Goal: Find specific page/section: Find specific page/section

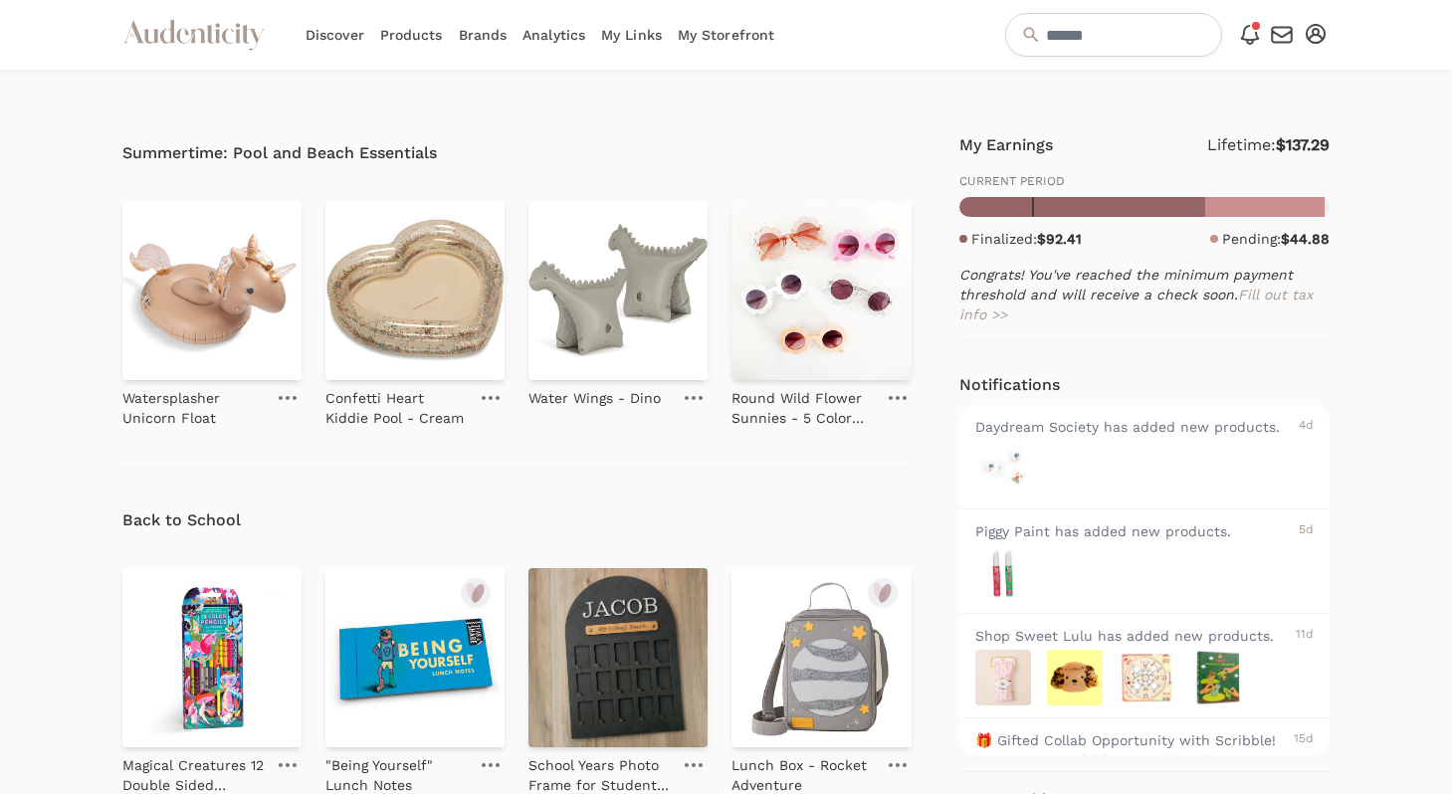
click at [1309, 36] on icon "button" at bounding box center [1316, 34] width 20 height 20
click at [1216, 136] on link "FAQs" at bounding box center [1249, 140] width 159 height 36
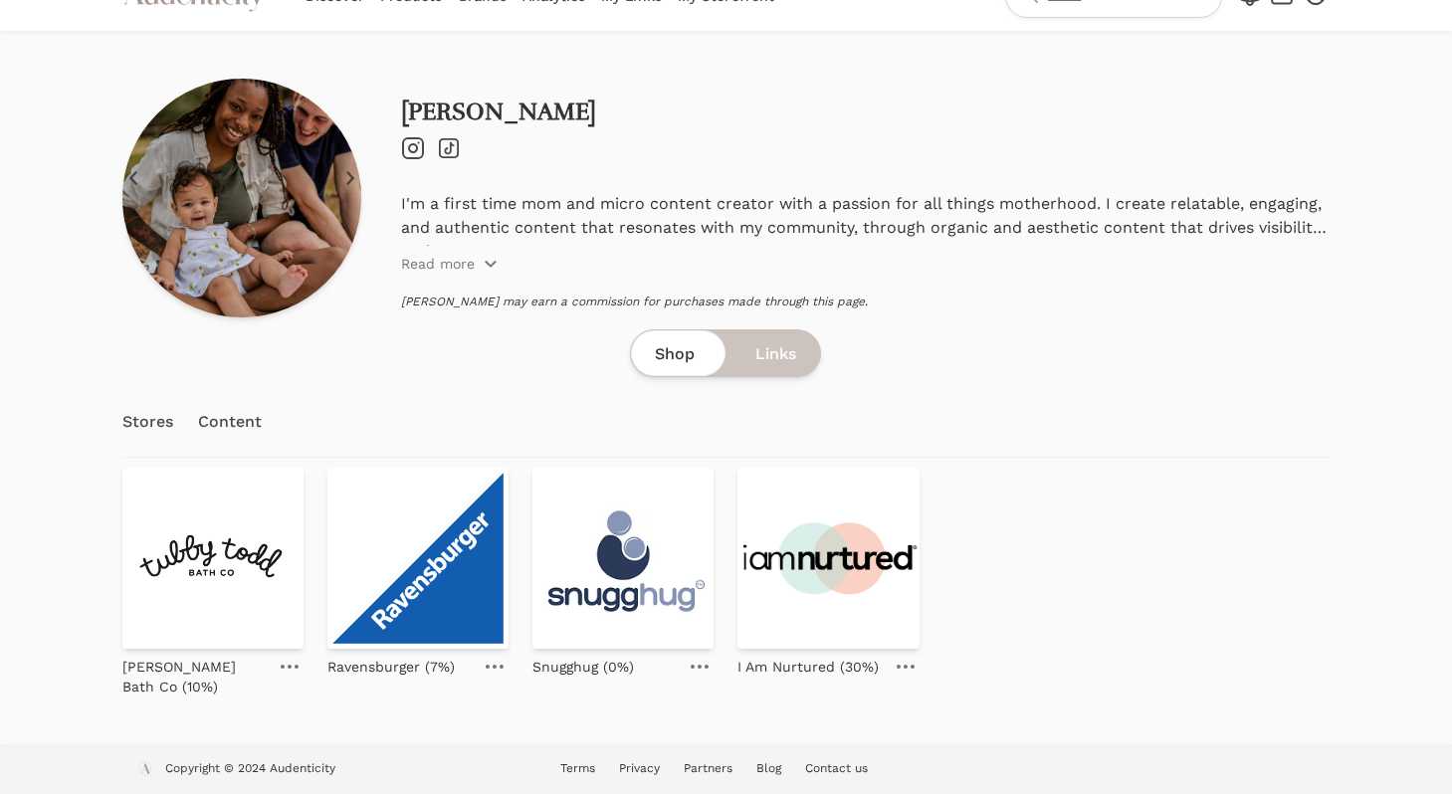
scroll to position [41, 0]
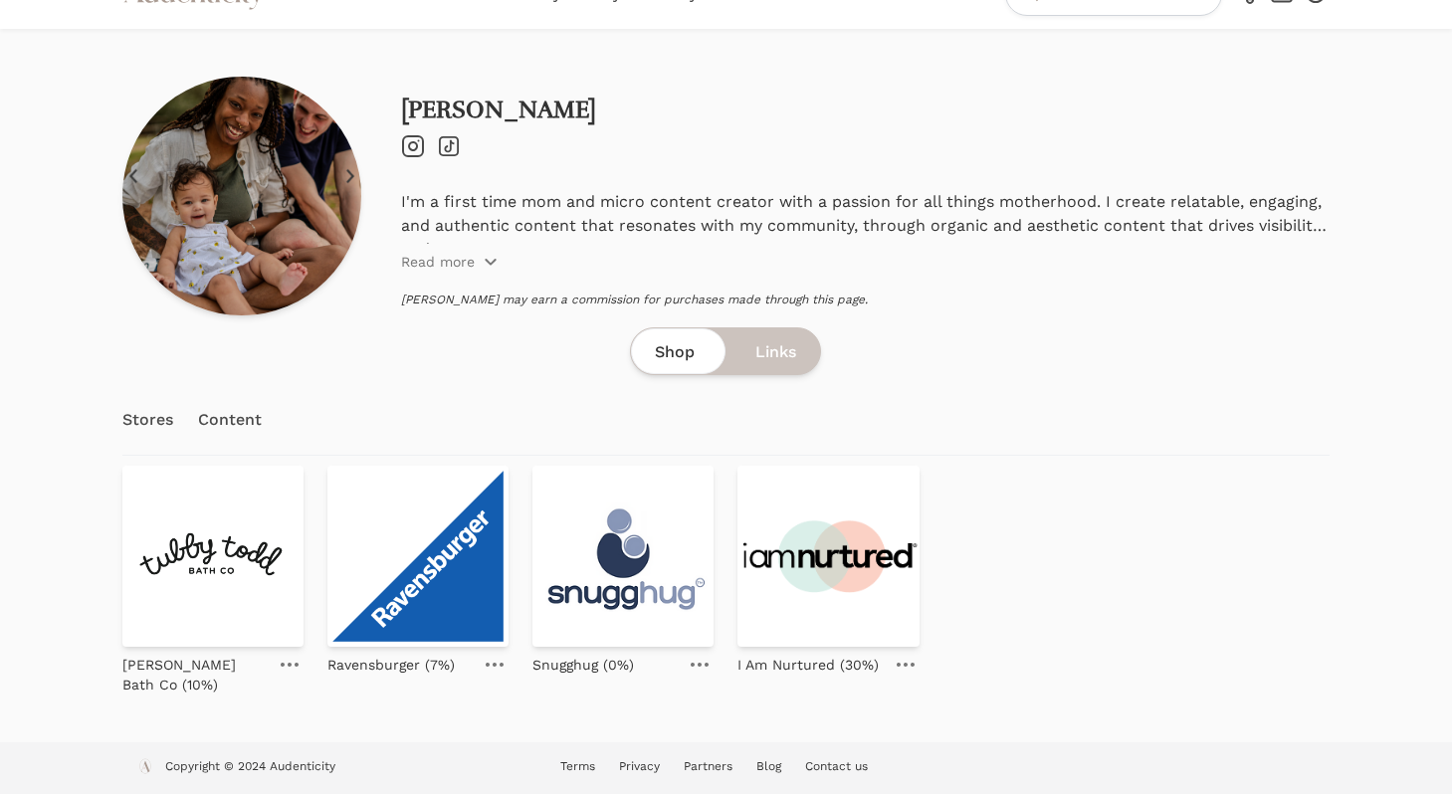
click at [232, 425] on link "Content" at bounding box center [230, 420] width 65 height 70
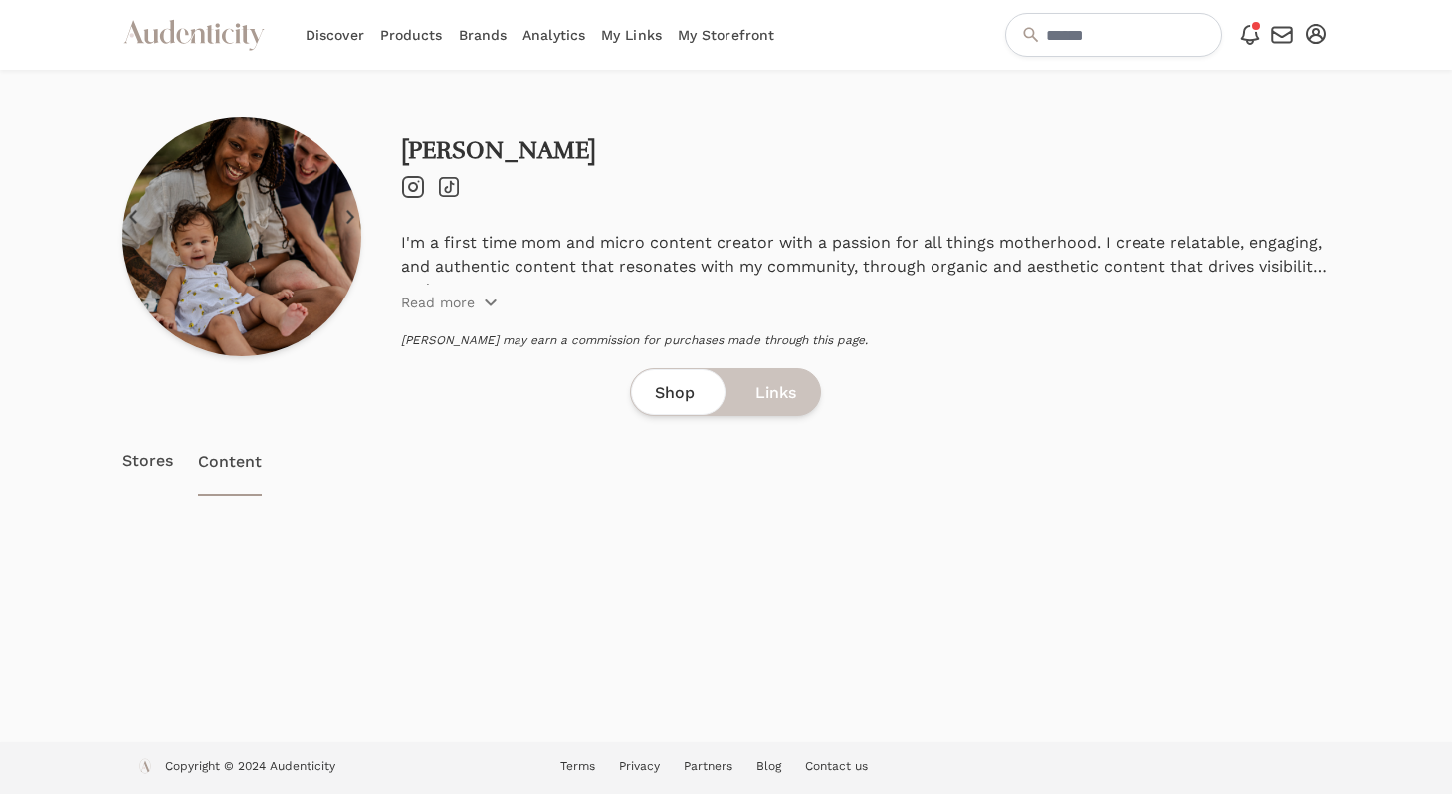
click at [135, 467] on link "Stores" at bounding box center [148, 461] width 52 height 70
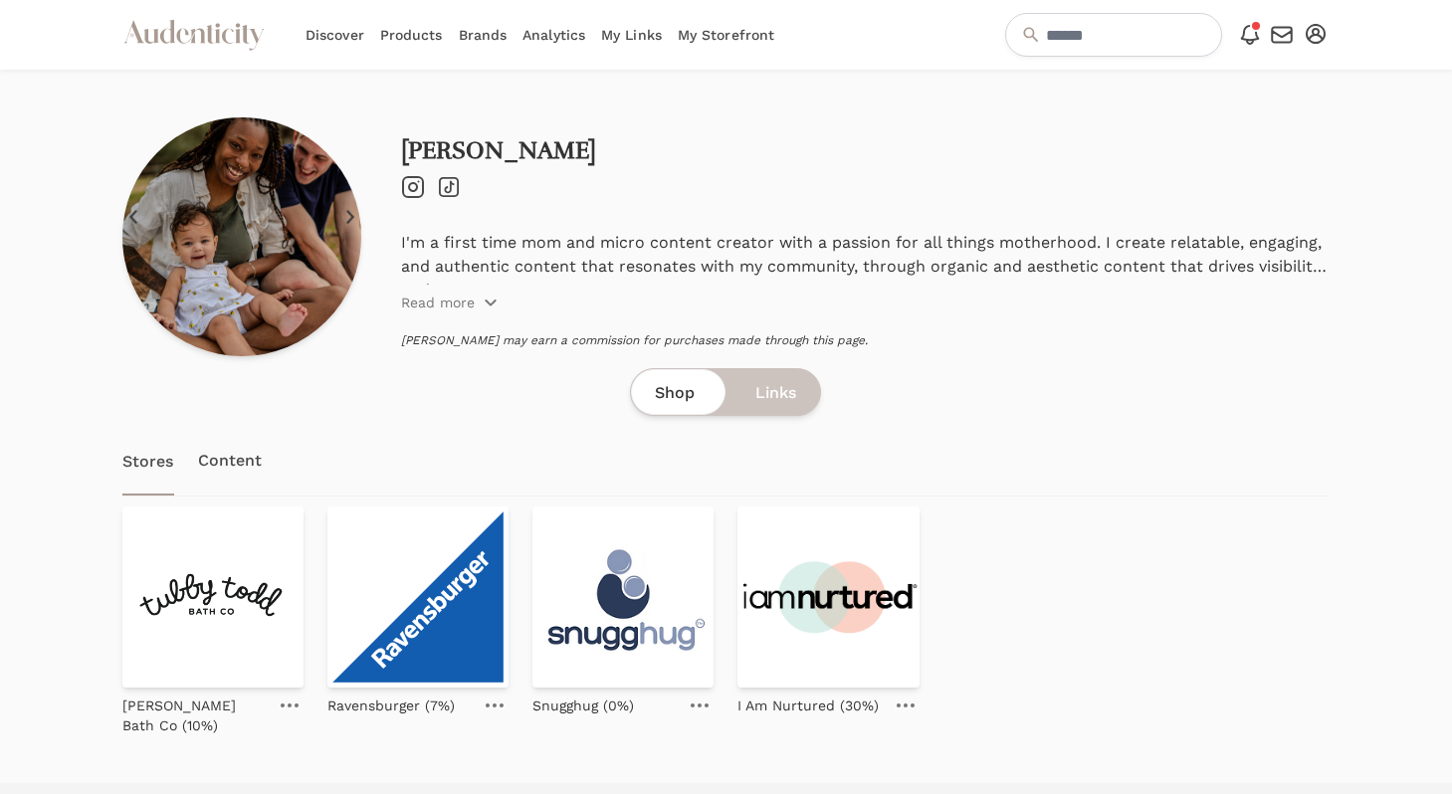
click at [416, 184] on icon at bounding box center [413, 186] width 8 height 8
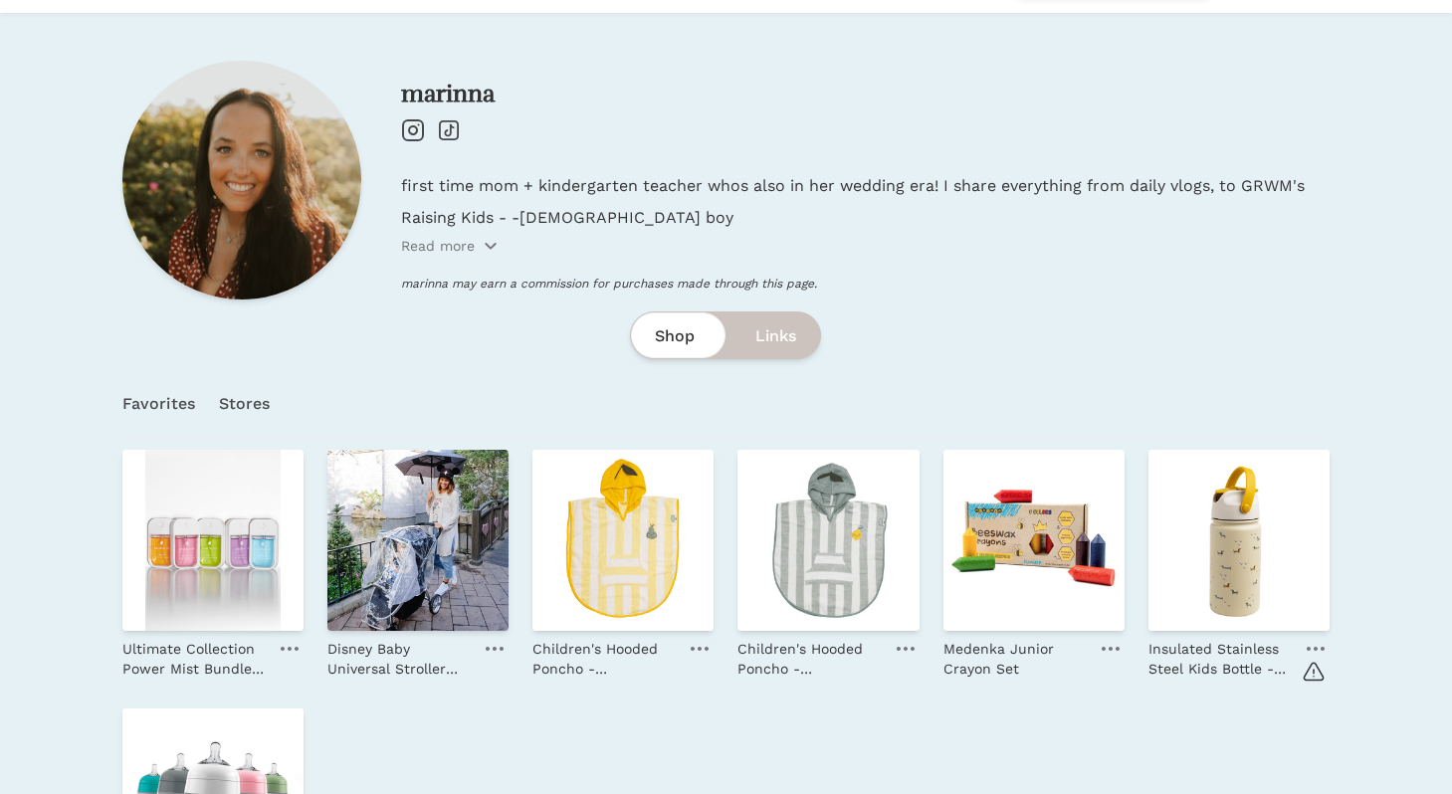
scroll to position [53, 0]
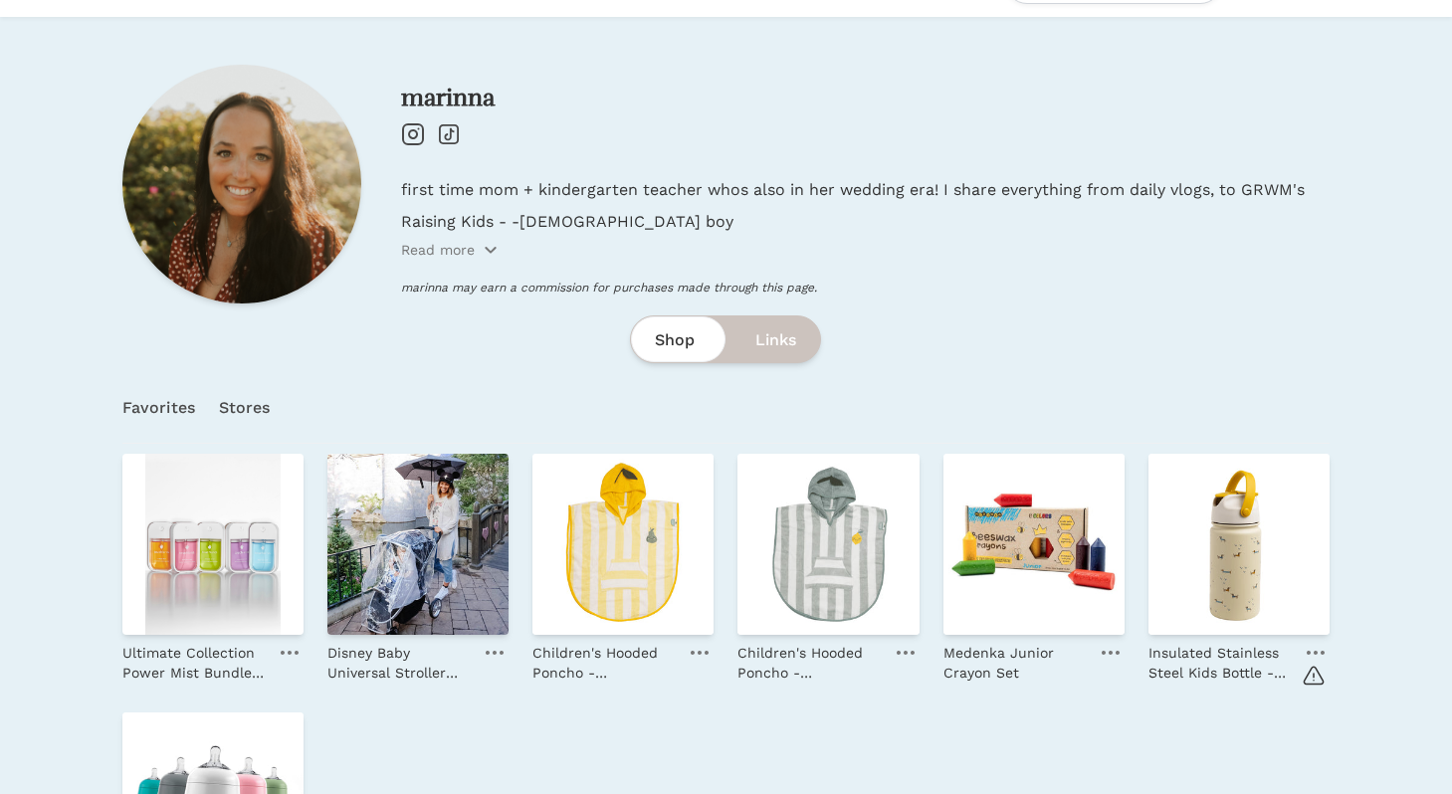
click at [409, 135] on icon at bounding box center [413, 133] width 8 height 8
click at [450, 134] on icon at bounding box center [449, 134] width 20 height 20
